Goal: Transaction & Acquisition: Download file/media

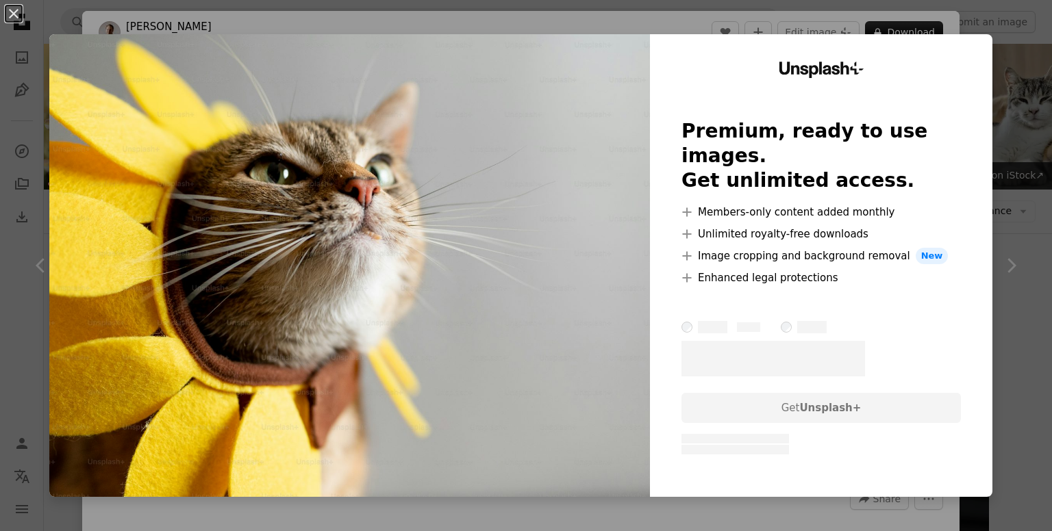
scroll to position [918, 0]
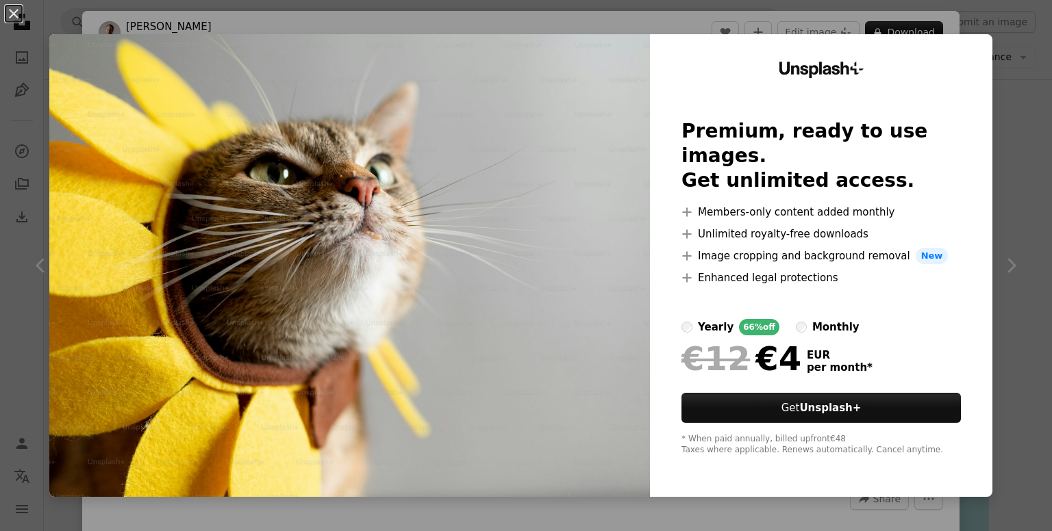
click at [953, 29] on div "An X shape Unsplash+ Premium, ready to use images. Get unlimited access. A plus…" at bounding box center [526, 265] width 1052 height 531
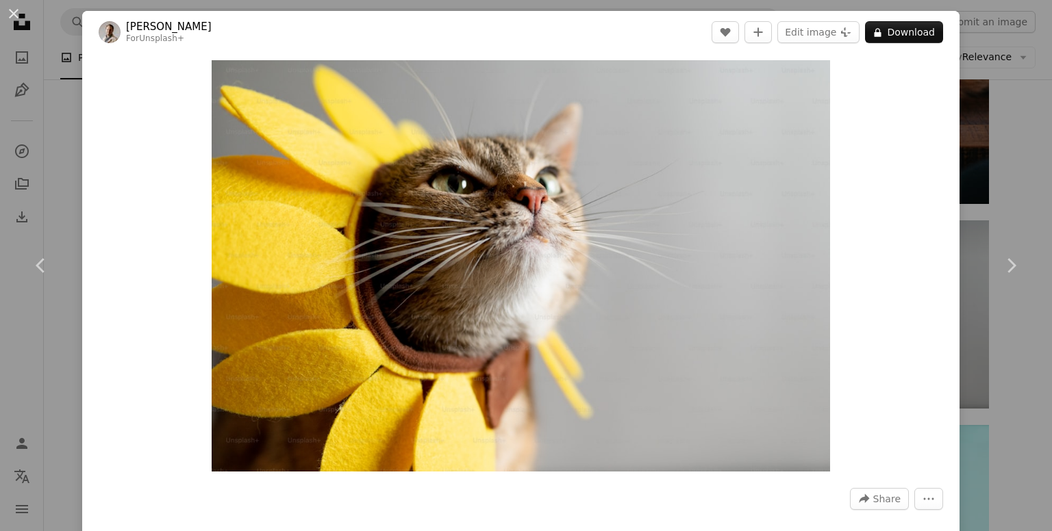
click at [970, 129] on div "An X shape Chevron left Chevron right [PERSON_NAME] For Unsplash+ A heart A plu…" at bounding box center [526, 265] width 1052 height 531
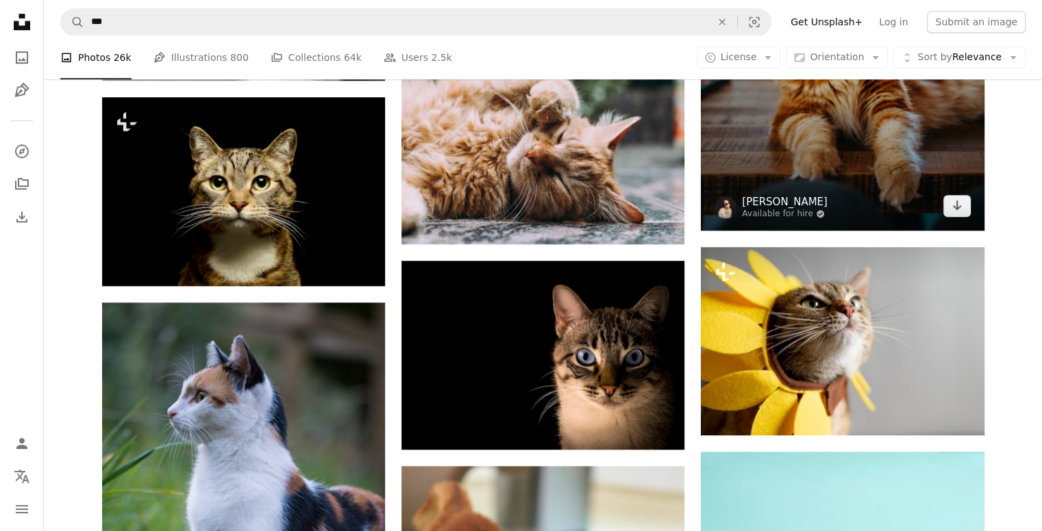
scroll to position [890, 0]
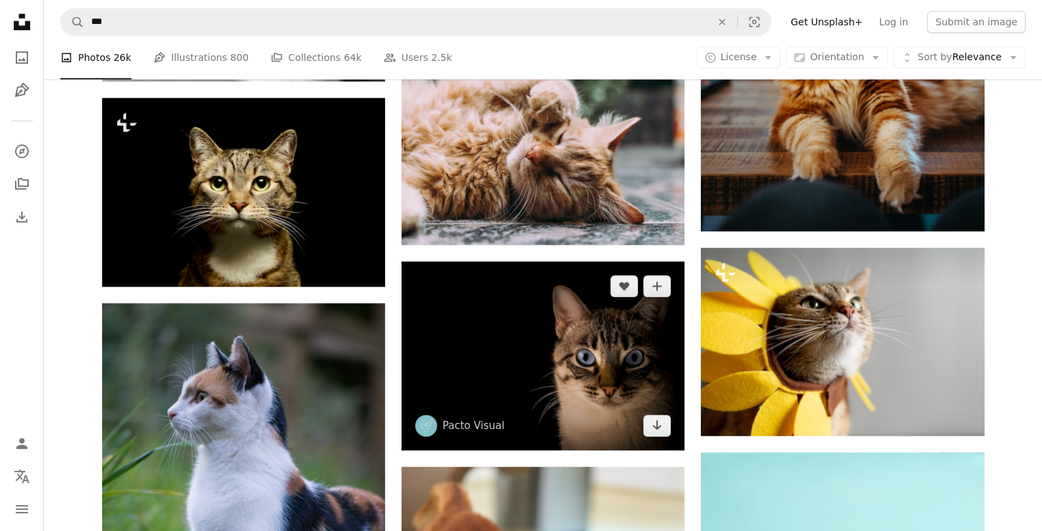
click at [547, 370] on img at bounding box center [542, 356] width 283 height 188
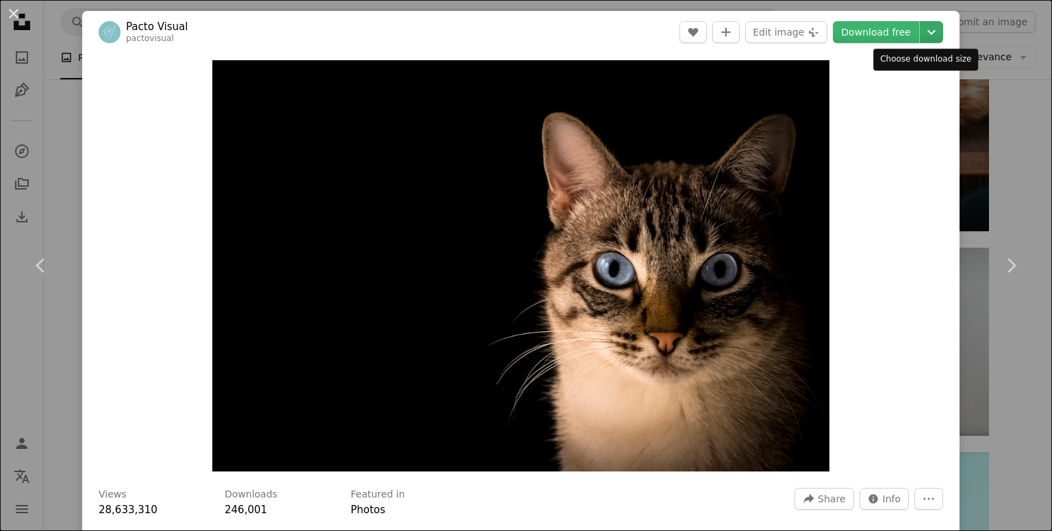
click at [920, 37] on icon "Chevron down" at bounding box center [931, 32] width 22 height 16
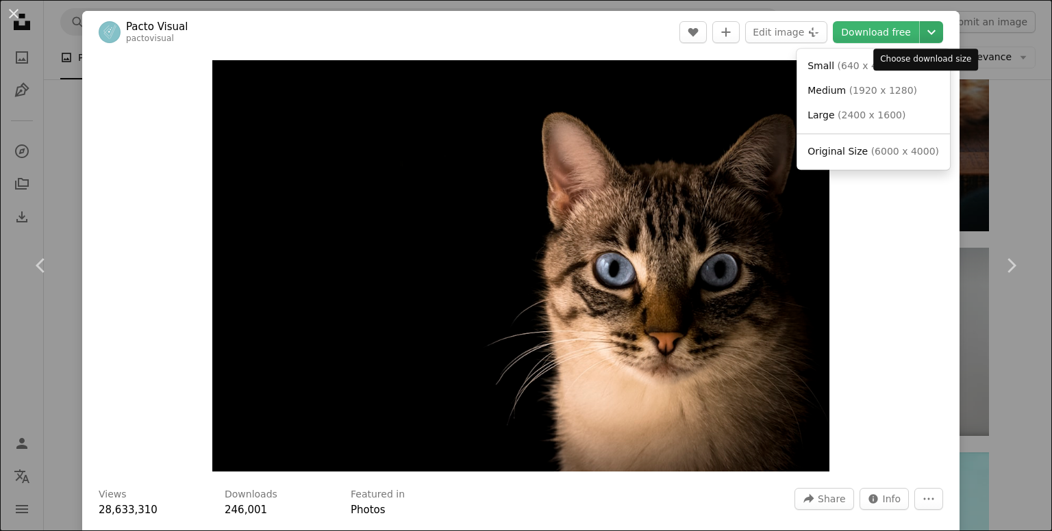
click at [921, 36] on icon "Chevron down" at bounding box center [931, 32] width 22 height 16
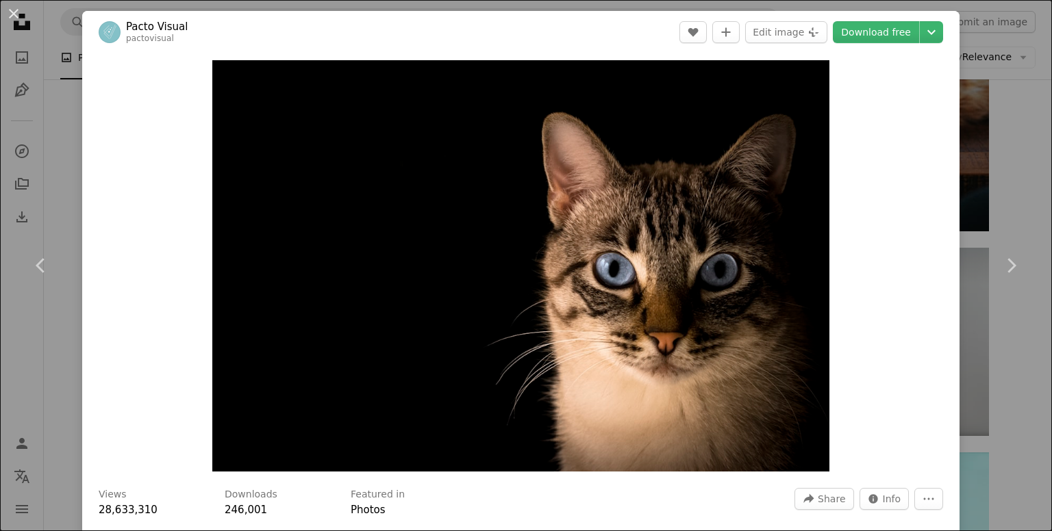
click at [970, 49] on div "An X shape Chevron left Chevron right Pacto Visual pactovisual A heart A plus s…" at bounding box center [526, 265] width 1052 height 531
